Goal: Task Accomplishment & Management: Check status

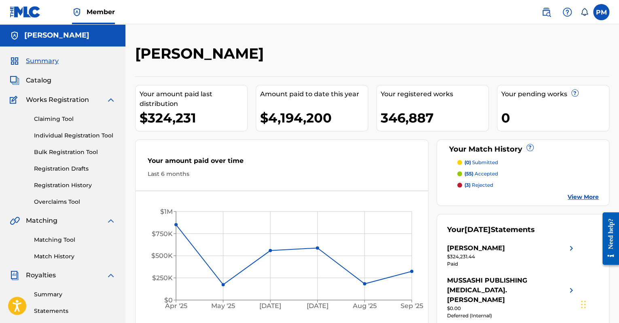
click at [86, 191] on div "Claiming Tool Individual Registration Tool Bulk Registration Tool Registration …" at bounding box center [63, 156] width 106 height 102
click at [86, 189] on link "Registration History" at bounding box center [75, 185] width 82 height 8
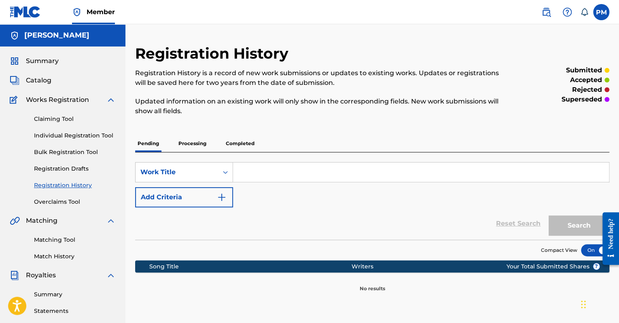
click at [183, 145] on p "Processing" at bounding box center [192, 143] width 33 height 17
